Goal: Task Accomplishment & Management: Manage account settings

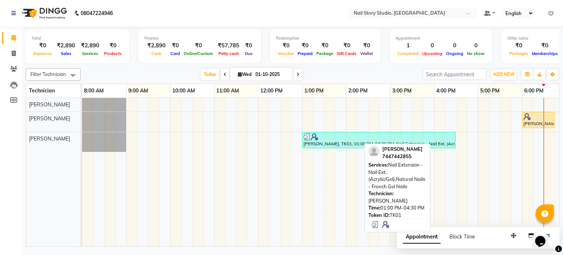
scroll to position [0, 95]
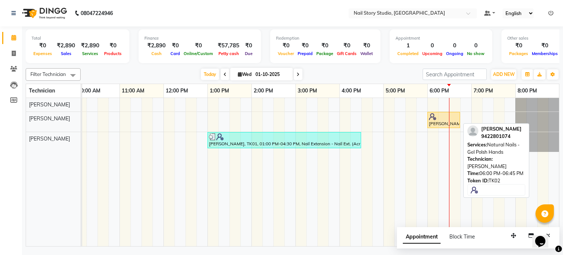
click at [437, 114] on div at bounding box center [444, 116] width 30 height 7
select select "1"
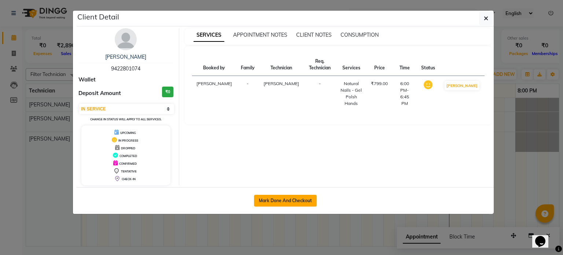
click at [298, 195] on button "Mark Done And Checkout" at bounding box center [285, 201] width 63 height 12
select select "service"
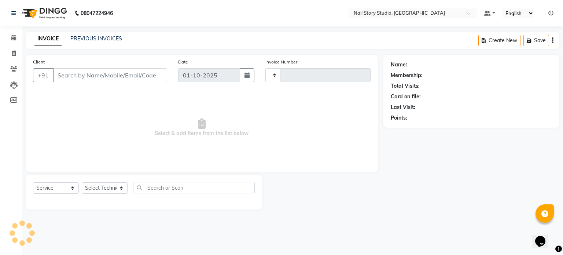
type input "0092"
select select "8686"
type input "94******74"
select select "88037"
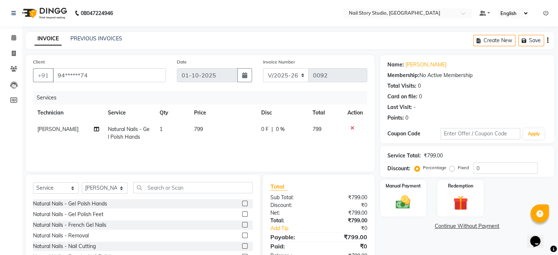
scroll to position [39, 0]
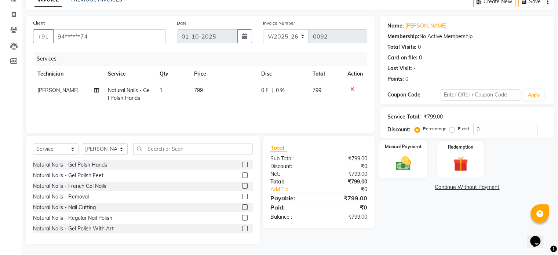
click at [421, 161] on div "Manual Payment" at bounding box center [403, 159] width 48 height 38
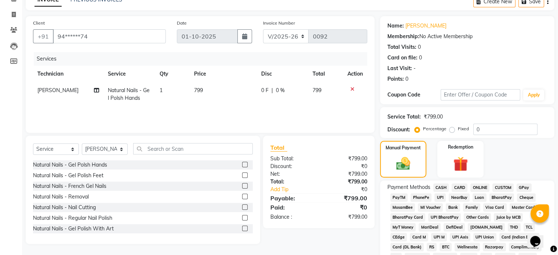
click at [441, 198] on span "UPI" at bounding box center [439, 197] width 11 height 8
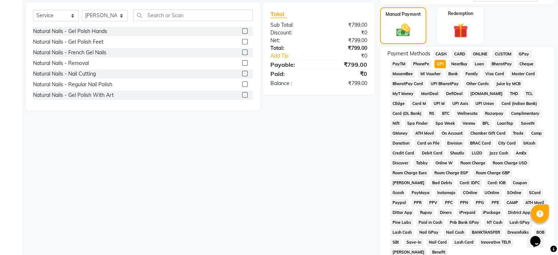
scroll to position [239, 0]
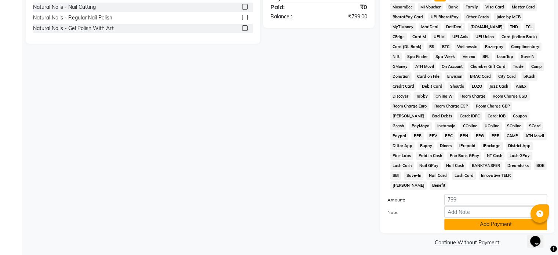
click at [452, 221] on button "Add Payment" at bounding box center [495, 223] width 103 height 11
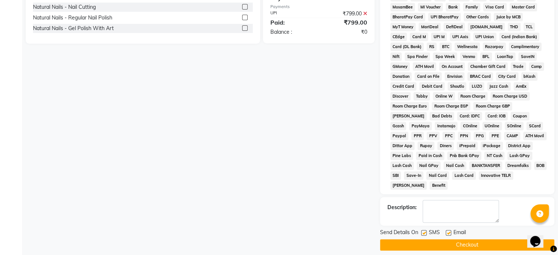
click at [455, 239] on button "Checkout" at bounding box center [467, 244] width 174 height 11
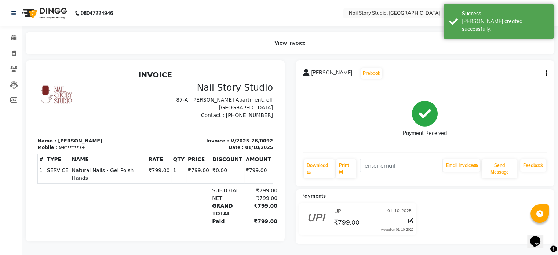
click at [455, 238] on div "Payments UPI [DATE] ₹799.00 Added on [DATE]" at bounding box center [424, 216] width 259 height 55
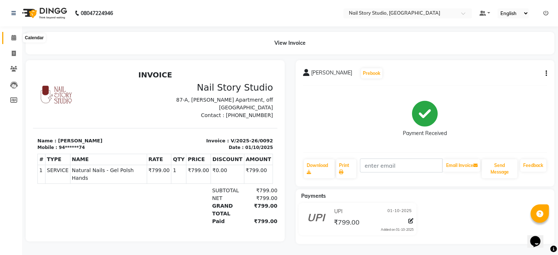
click at [12, 35] on icon at bounding box center [13, 37] width 5 height 5
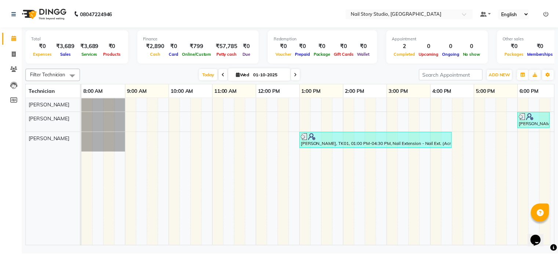
scroll to position [0, 95]
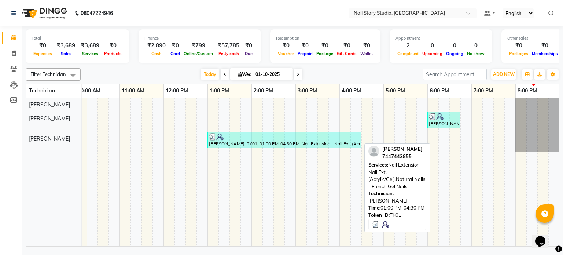
click at [329, 141] on div "[PERSON_NAME], TK01, 01:00 PM-04:30 PM, Nail Extension - Nail Ext. (Acrylic/Gel…" at bounding box center [284, 140] width 152 height 14
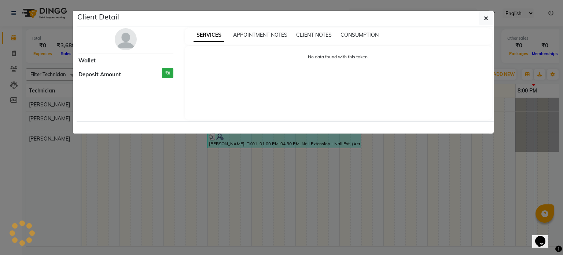
select select "3"
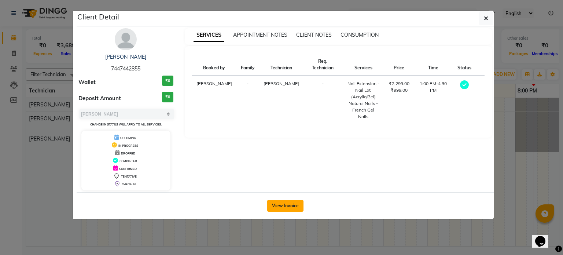
click at [274, 205] on button "View Invoice" at bounding box center [285, 206] width 36 height 12
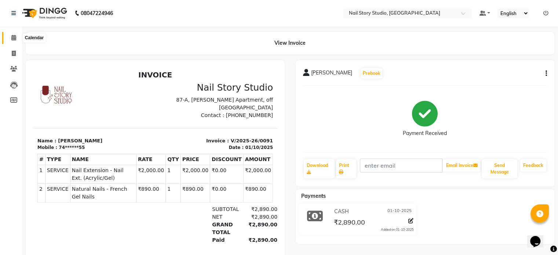
click at [12, 36] on icon at bounding box center [13, 37] width 5 height 5
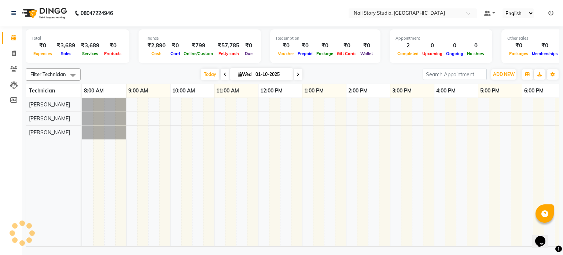
scroll to position [0, 95]
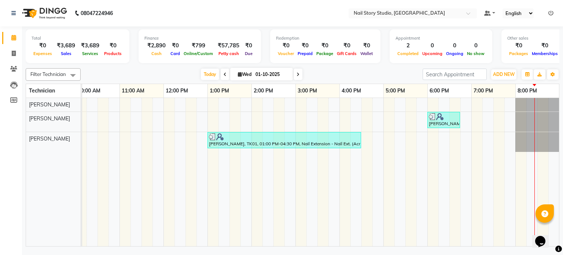
click at [294, 76] on span at bounding box center [298, 74] width 9 height 11
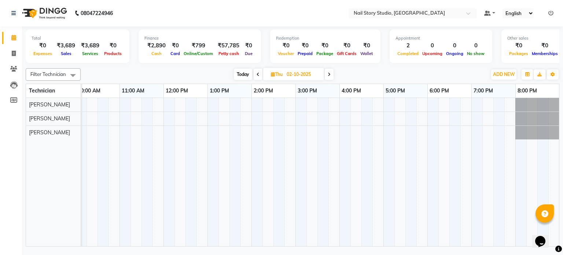
click at [257, 72] on icon at bounding box center [258, 74] width 3 height 4
type input "01-10-2025"
